Goal: Navigation & Orientation: Find specific page/section

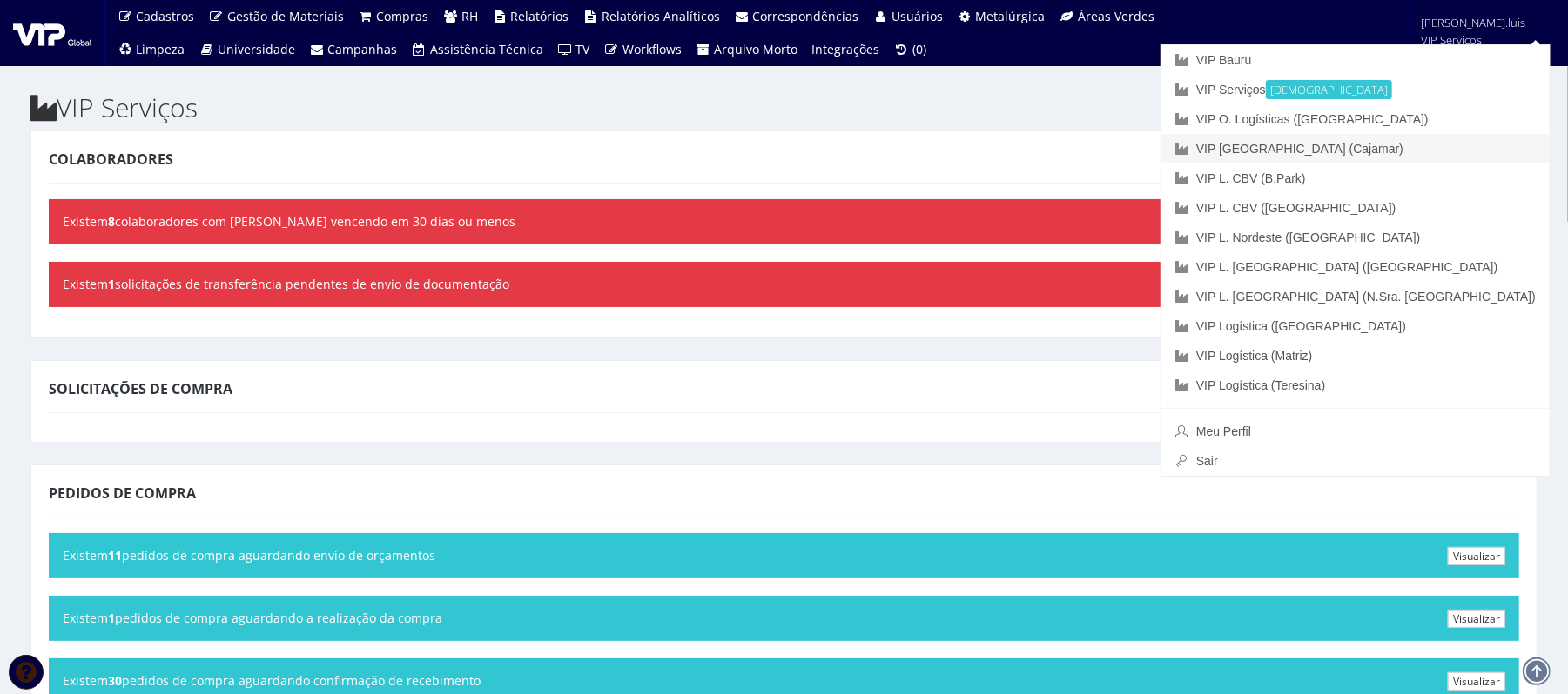
click at [1468, 153] on link "VIP [GEOGRAPHIC_DATA] (Cajamar)" at bounding box center [1355, 149] width 388 height 29
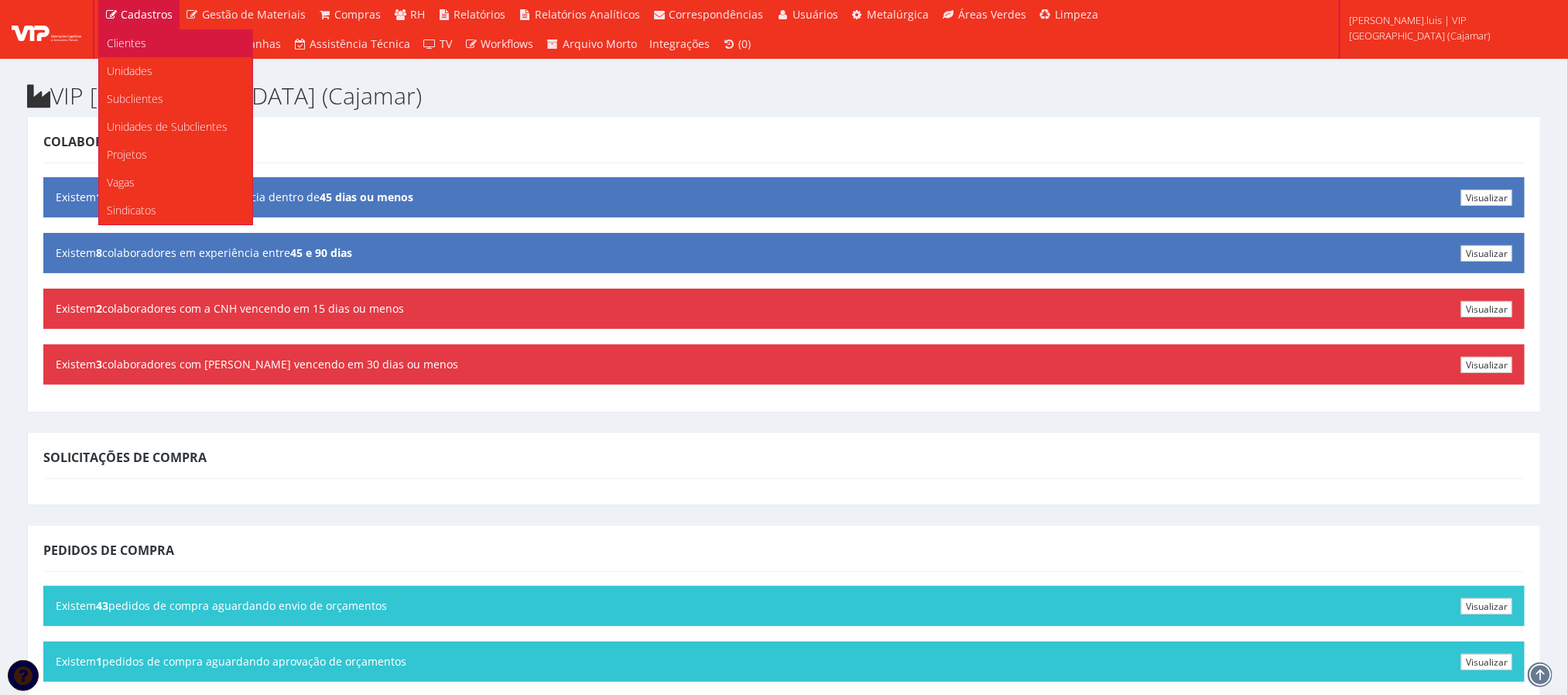
click at [137, 38] on span "Clientes" at bounding box center [126, 43] width 39 height 15
